Goal: Task Accomplishment & Management: Complete application form

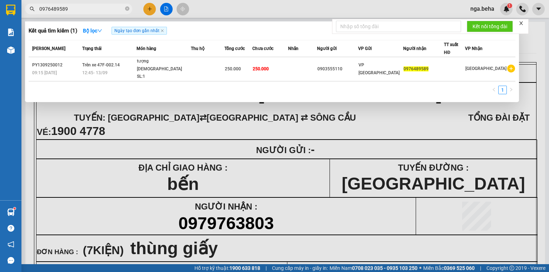
click at [101, 8] on input "0976489589" at bounding box center [81, 9] width 84 height 8
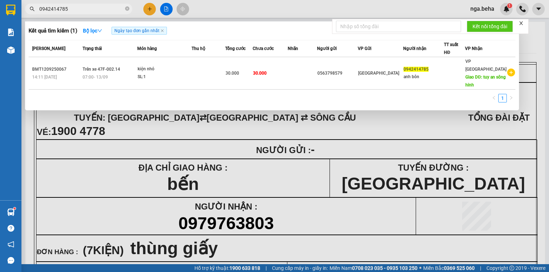
type input "0942414785"
click at [223, 94] on div "1" at bounding box center [272, 100] width 487 height 13
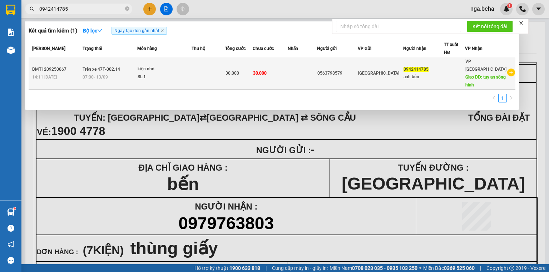
click at [241, 74] on td "30.000" at bounding box center [239, 73] width 28 height 33
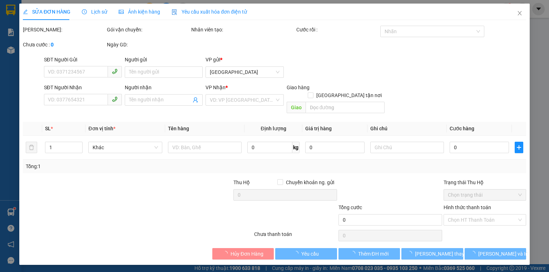
type input "0563798579"
type input "0942414785"
type input "anh bôn"
type input "tuy an sông hinh"
type input "30.000"
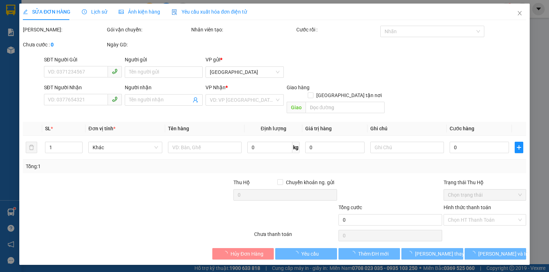
type input "30.000"
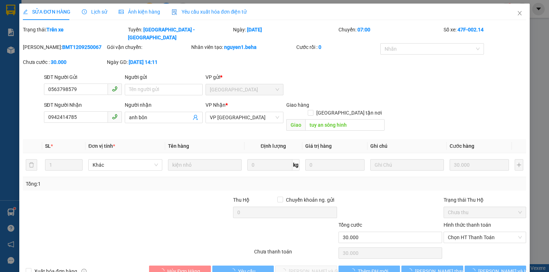
click at [147, 9] on span "Ảnh kiện hàng" at bounding box center [139, 12] width 41 height 6
